Goal: Use online tool/utility: Use online tool/utility

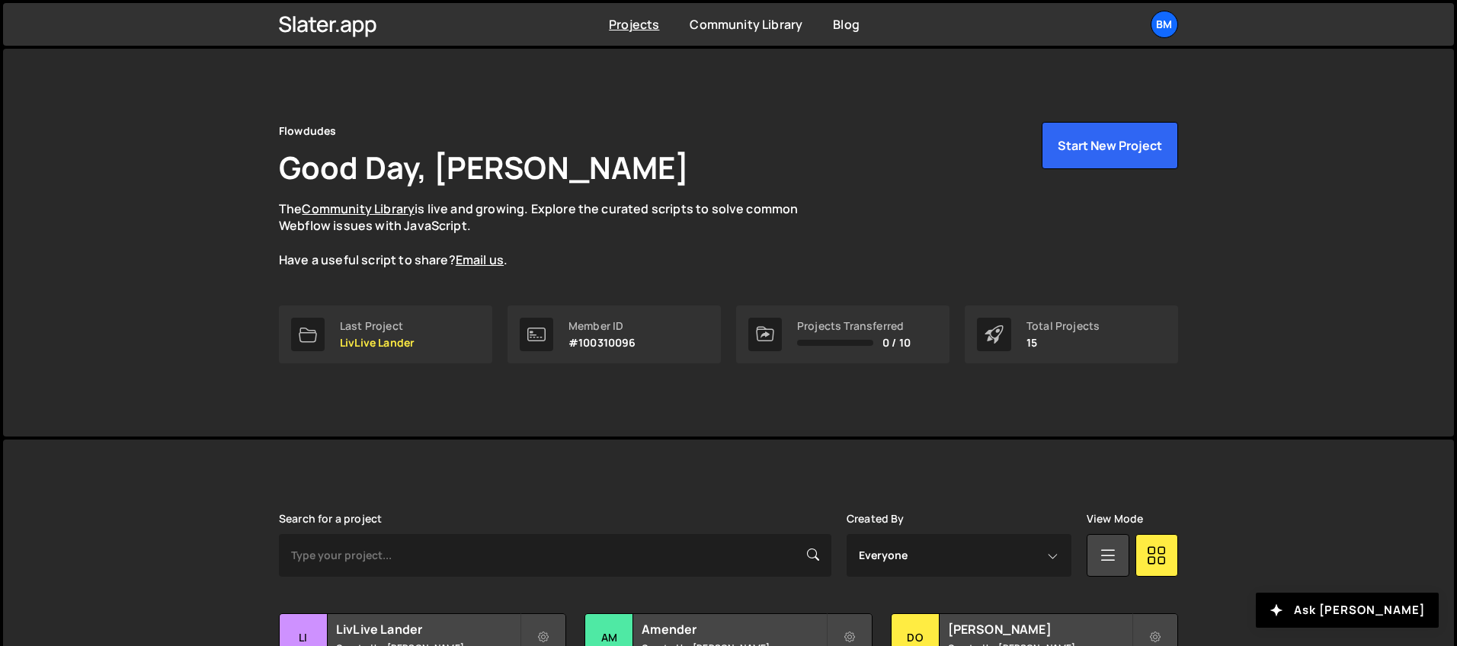
scroll to position [266, 0]
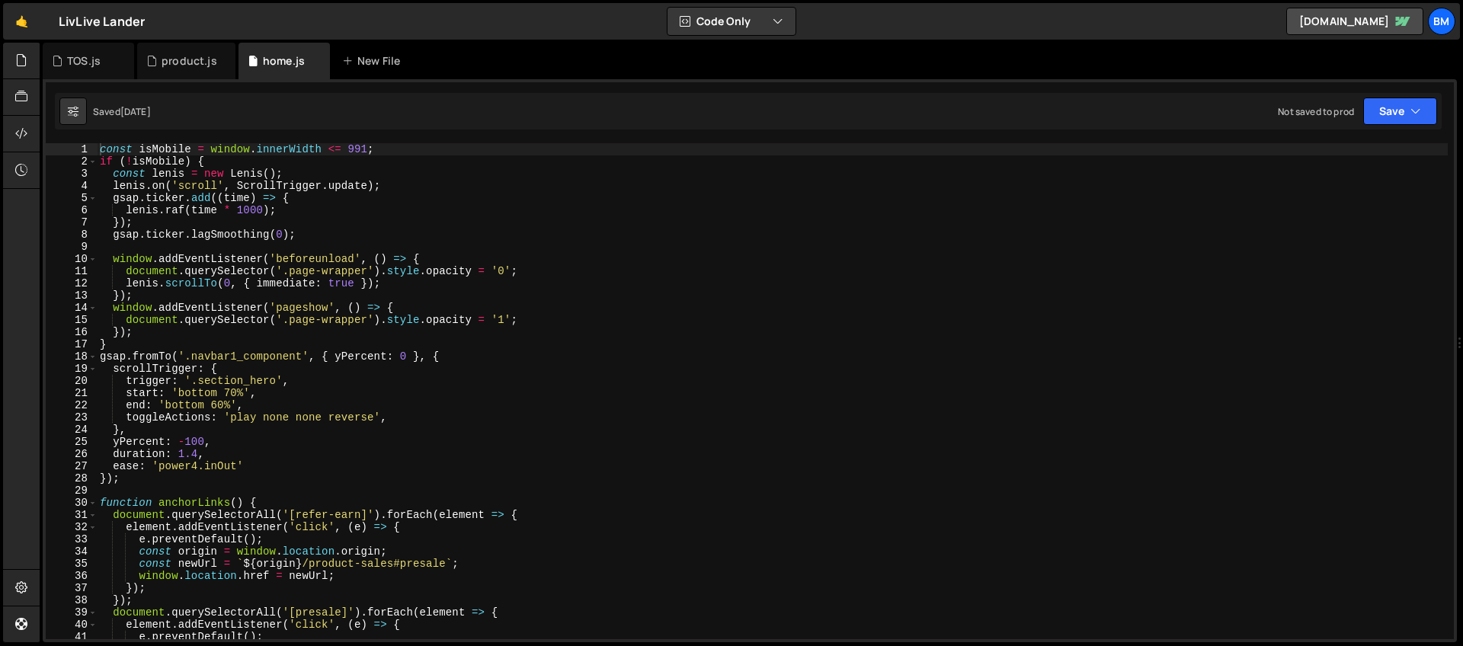
type textarea "const isMobile = window.innerWidth <= 991;"
click at [389, 152] on div "const isMobile = window . innerWidth <= 991 ; if ( ! isMobile ) { const lenis =…" at bounding box center [772, 403] width 1351 height 520
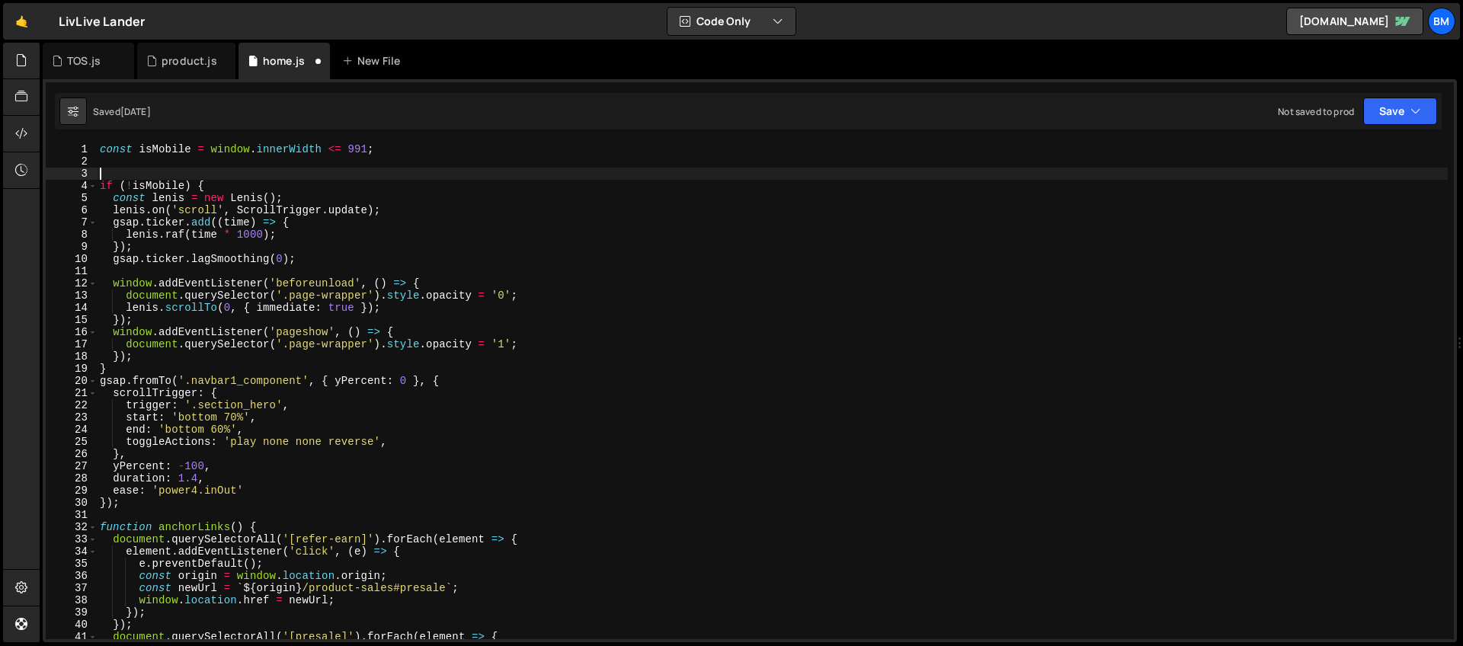
paste textarea
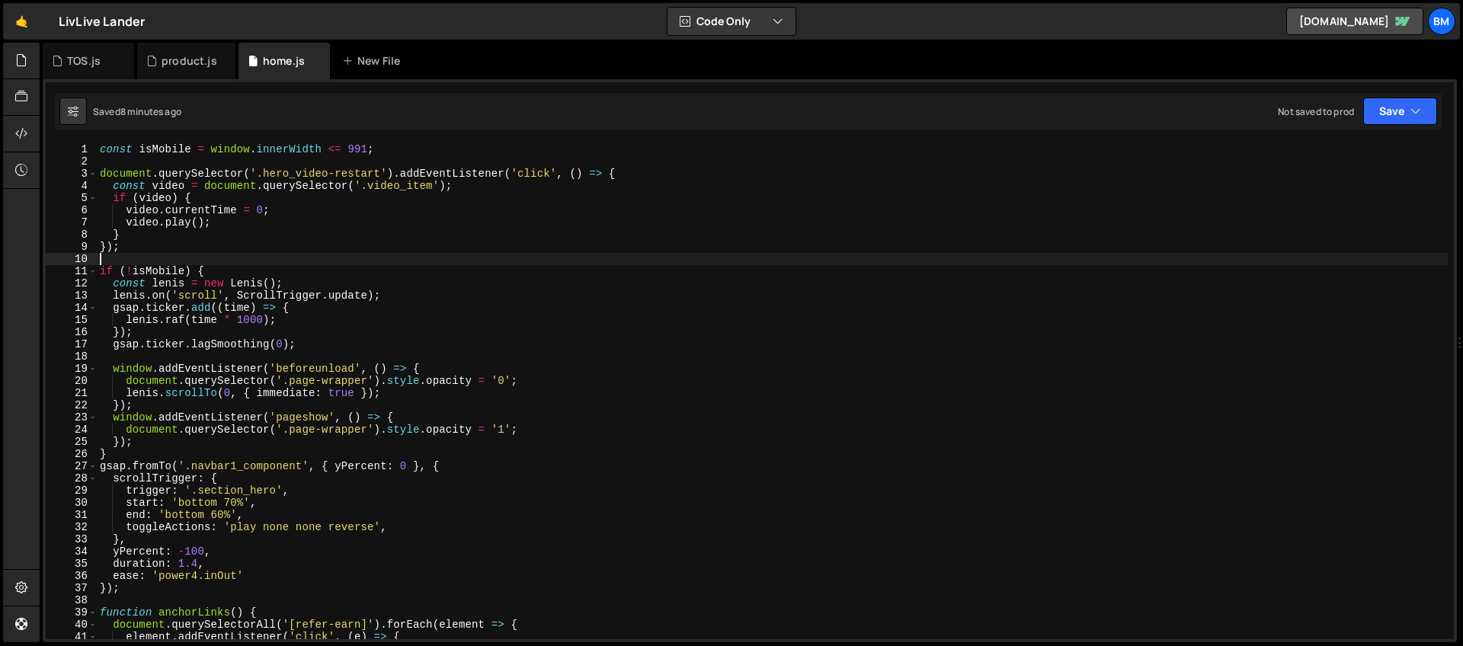
click at [471, 232] on div "const isMobile = window . innerWidth <= 991 ; document . querySelector ( '.hero…" at bounding box center [772, 403] width 1351 height 520
type textarea "}"
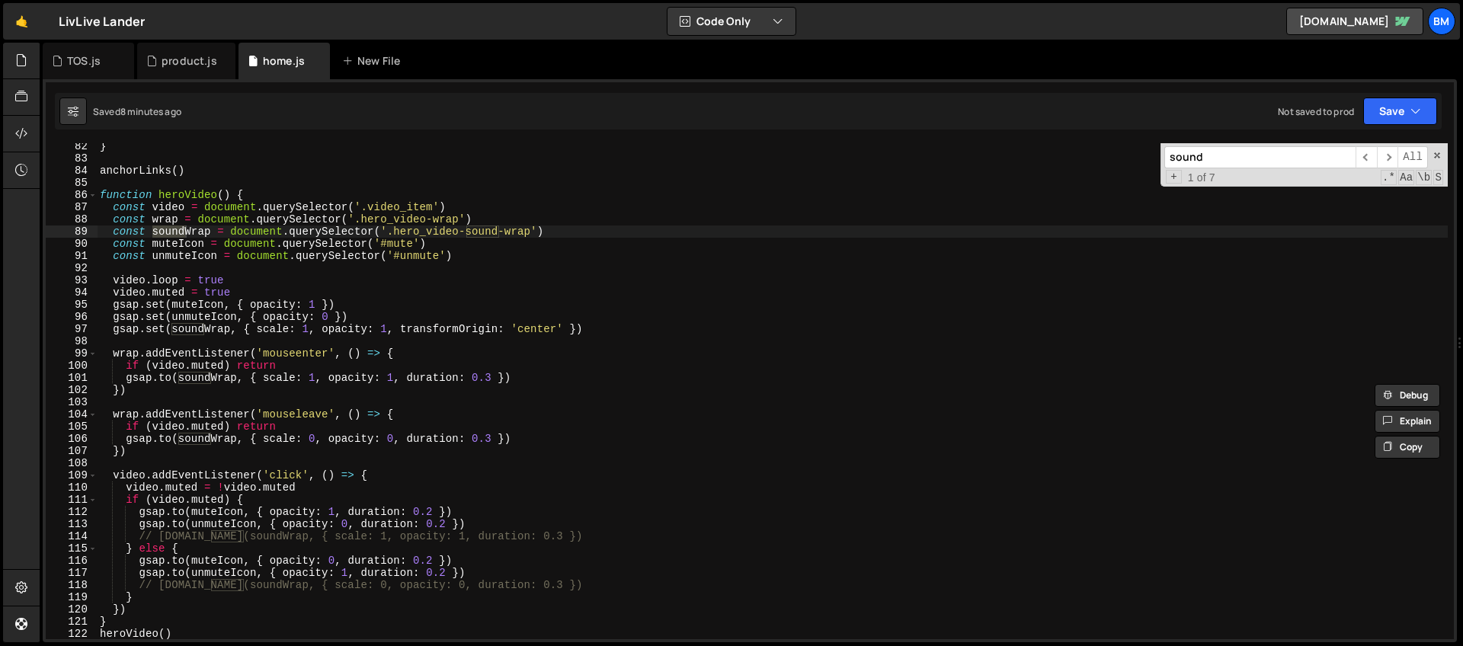
scroll to position [1005, 0]
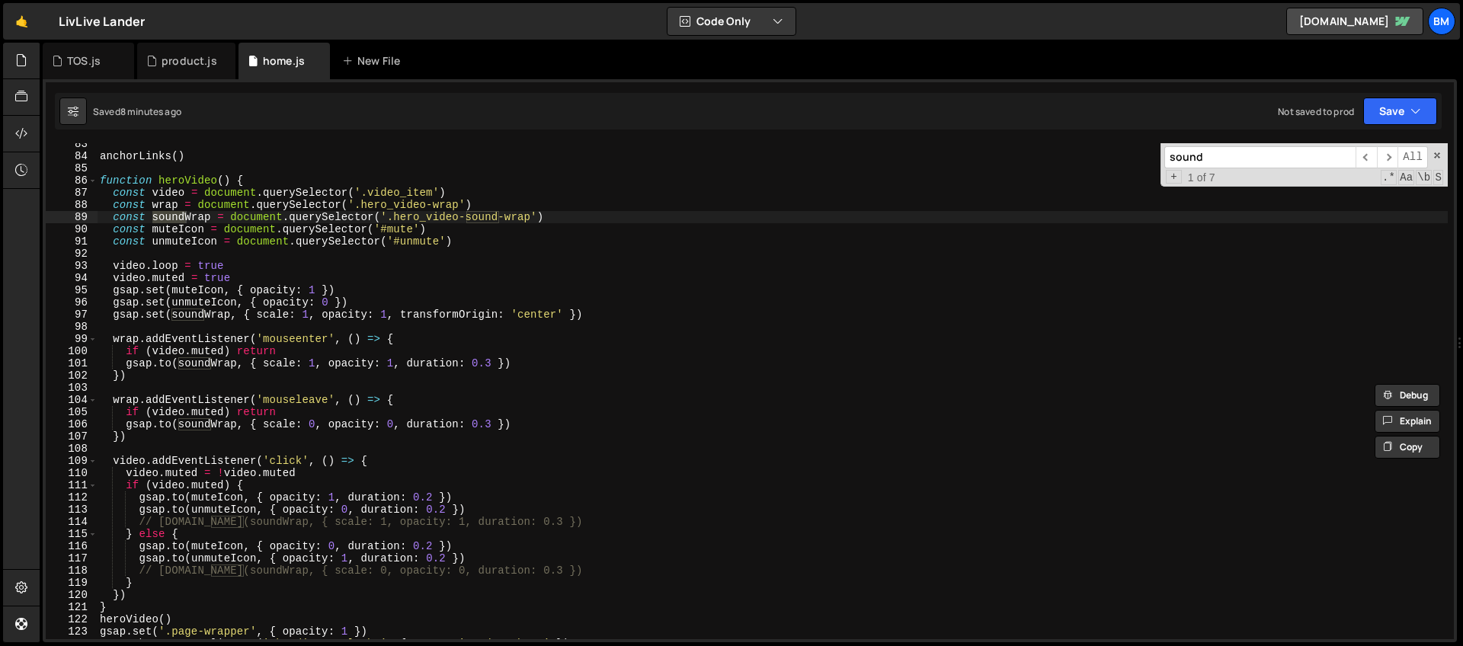
type input "sound"
click at [389, 220] on div "anchorLinks ( ) function heroVideo ( ) { const video = document . querySelector…" at bounding box center [772, 398] width 1351 height 520
click at [125, 461] on div "anchorLinks ( ) function heroVideo ( ) { const video = document . querySelector…" at bounding box center [772, 398] width 1351 height 520
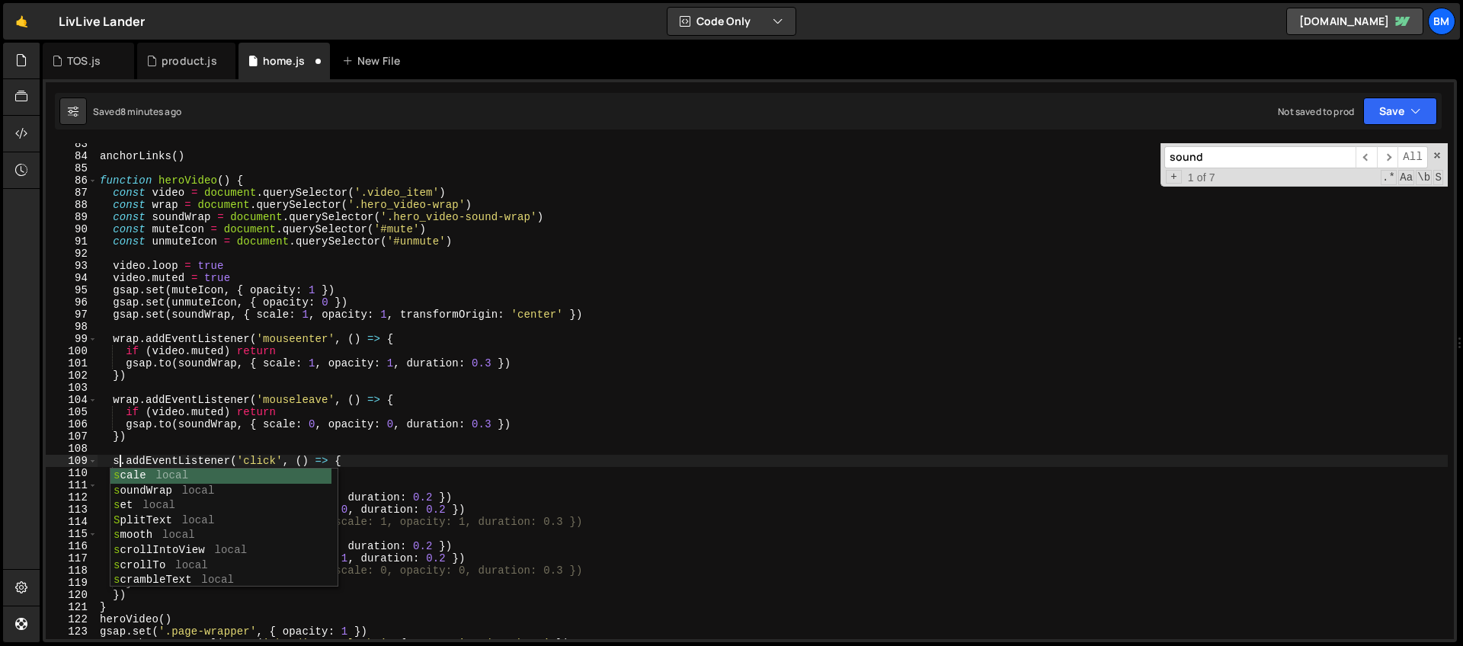
scroll to position [0, 2]
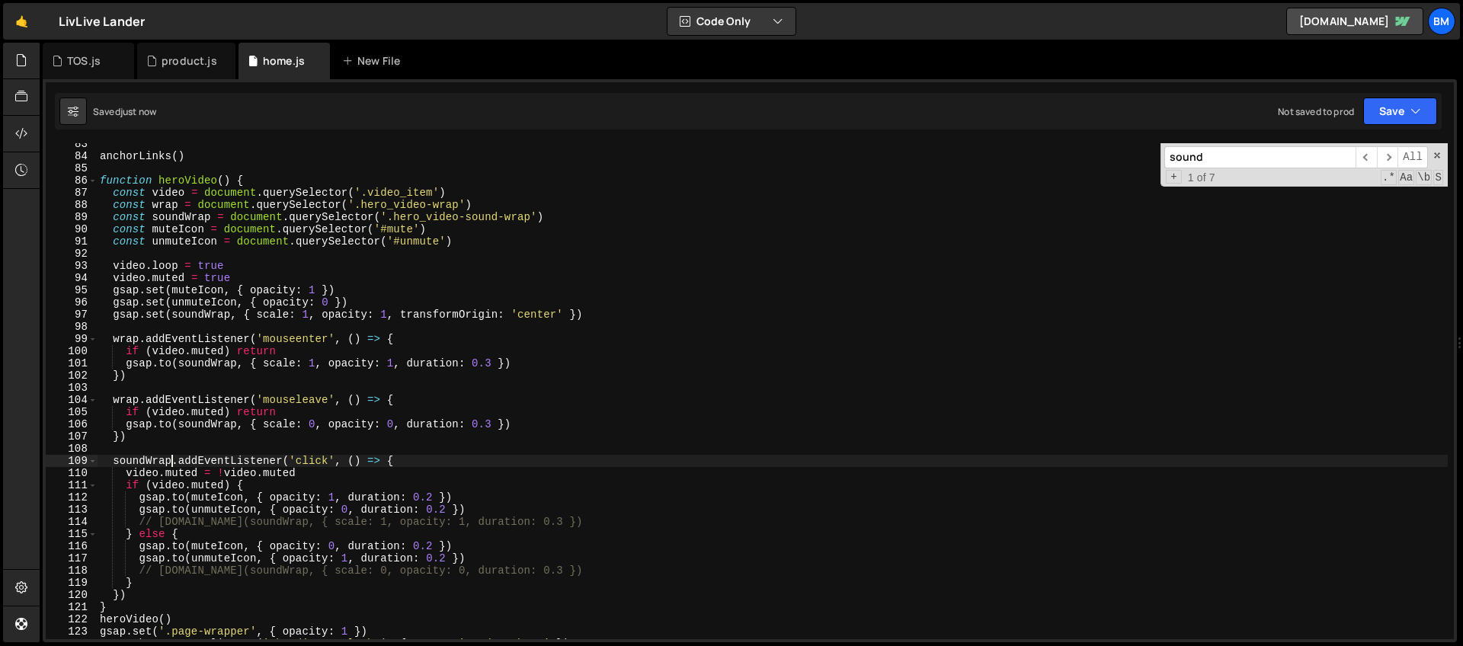
type textarea "soundWrap.addEventListener('click', () => {"
